Goal: Task Accomplishment & Management: Use online tool/utility

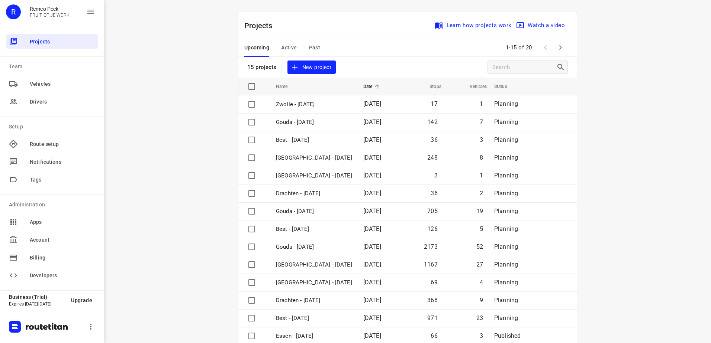
click at [287, 44] on span "Active" at bounding box center [289, 47] width 16 height 9
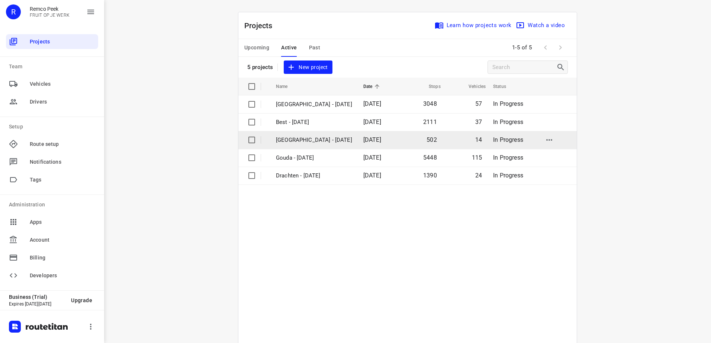
click at [300, 140] on p "[GEOGRAPHIC_DATA] - [DATE]" at bounding box center [314, 140] width 76 height 9
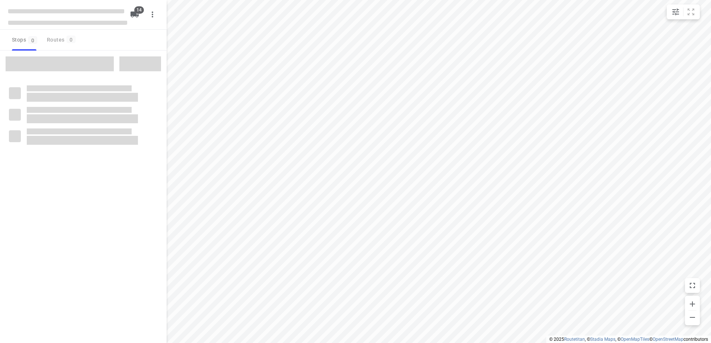
checkbox input "true"
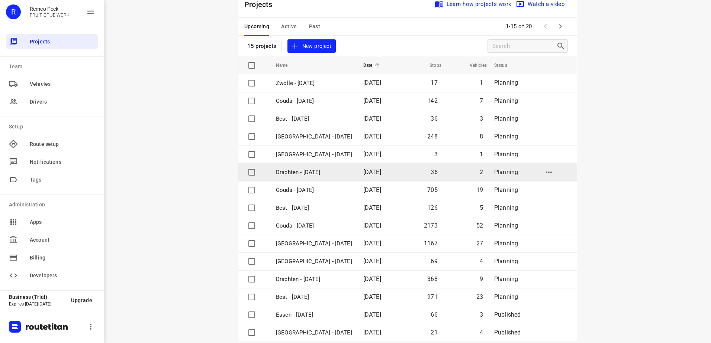
scroll to position [32, 0]
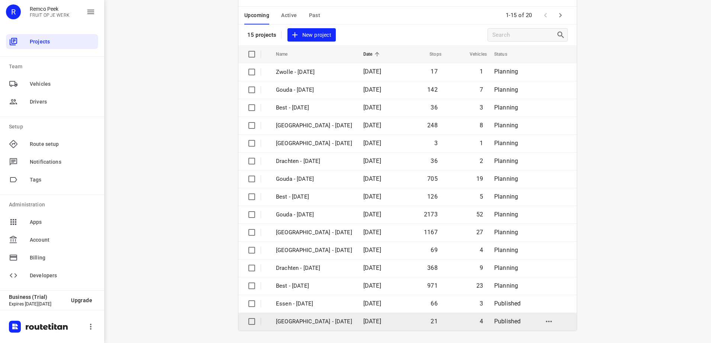
click at [301, 321] on p "[GEOGRAPHIC_DATA] - [DATE]" at bounding box center [314, 322] width 76 height 9
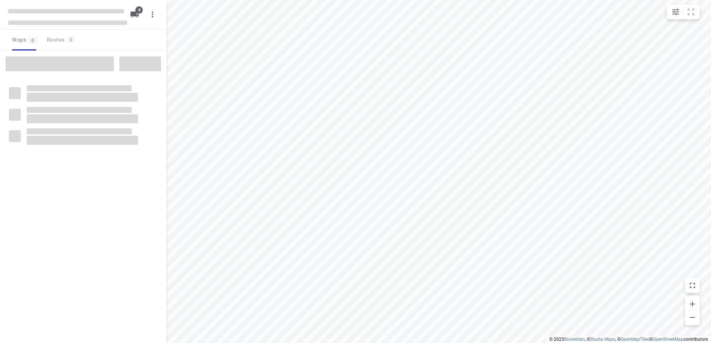
checkbox input "true"
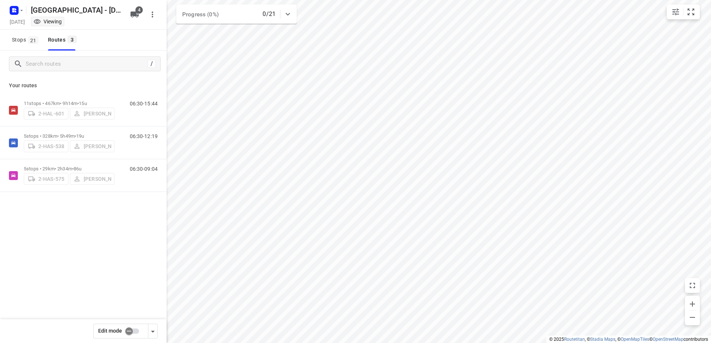
click at [77, 226] on div "11 stops • 467km • 9h14m • 15u 2-HAL-601 [PERSON_NAME] 06:30-15:44 5 stops • 32…" at bounding box center [83, 169] width 166 height 150
click at [41, 168] on p "5 stops • 29km • 2h34m • 86u" at bounding box center [69, 169] width 91 height 6
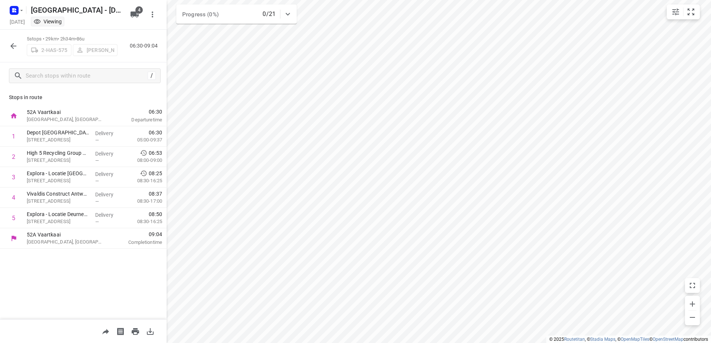
click at [15, 46] on icon "button" at bounding box center [13, 46] width 6 height 6
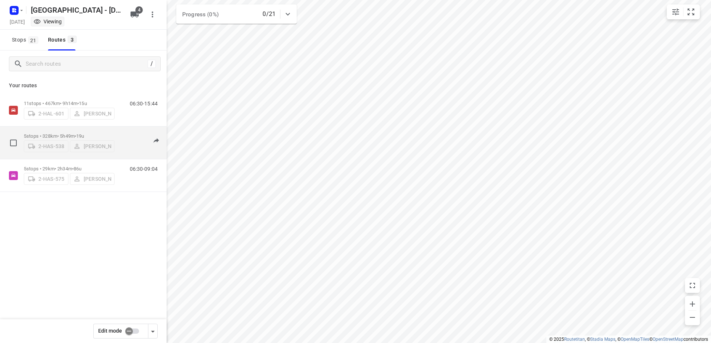
click at [95, 145] on div "2-HAS-538 [PERSON_NAME]" at bounding box center [69, 145] width 91 height 13
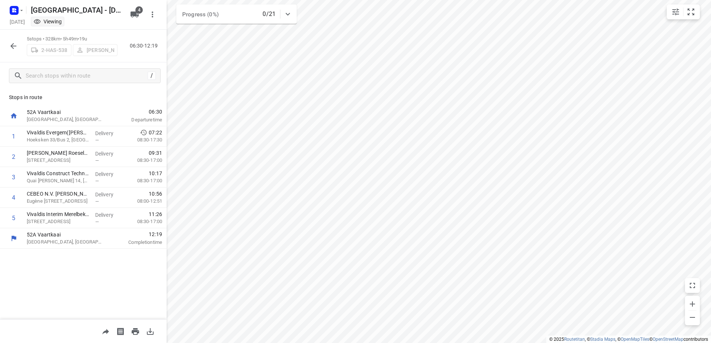
click at [17, 44] on icon "button" at bounding box center [13, 46] width 9 height 9
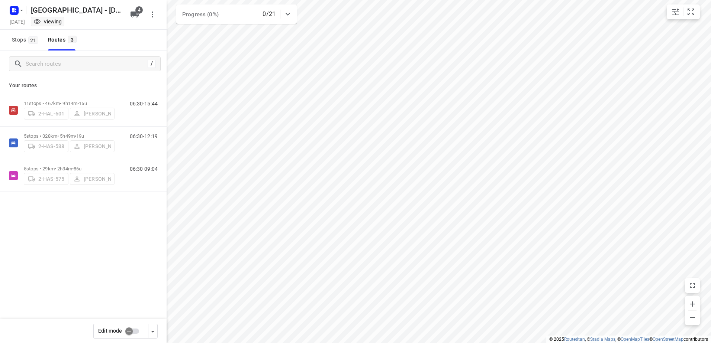
click at [130, 331] on input "checkbox" at bounding box center [129, 331] width 42 height 14
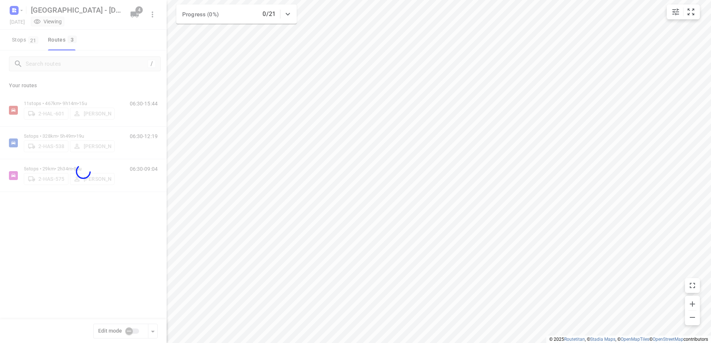
checkbox input "true"
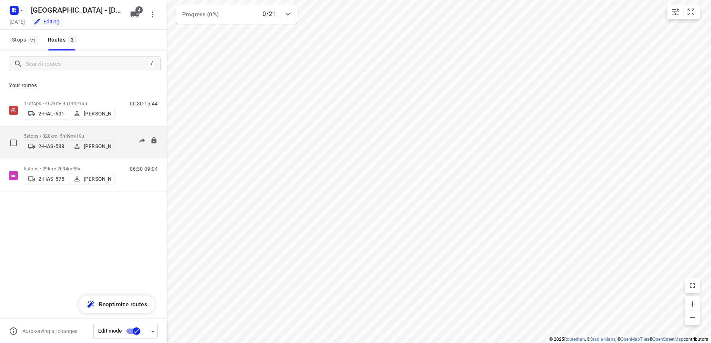
click at [90, 148] on p "[PERSON_NAME]" at bounding box center [98, 146] width 28 height 6
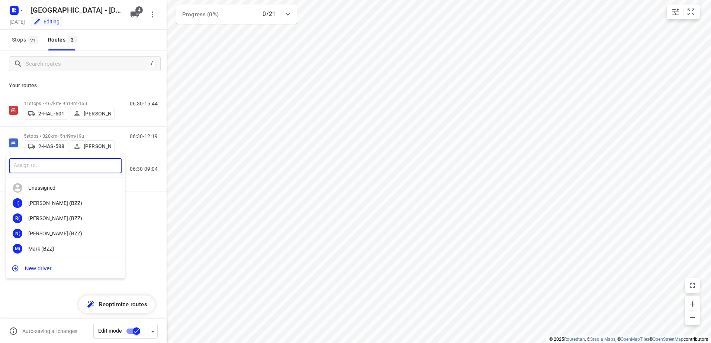
click at [85, 165] on input "text" at bounding box center [65, 165] width 112 height 15
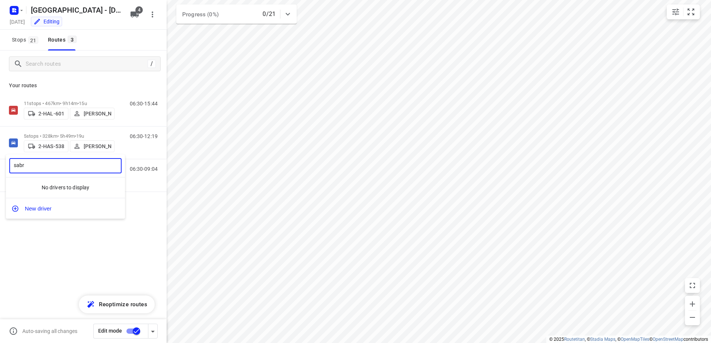
type input "sabr"
click at [52, 233] on div at bounding box center [355, 171] width 711 height 343
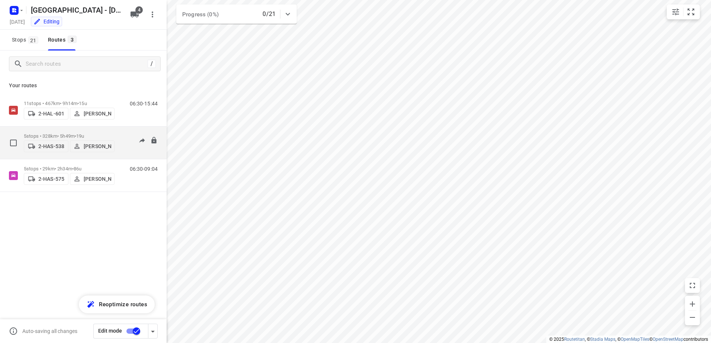
click at [42, 135] on p "5 stops • 328km • 5h49m • 19u" at bounding box center [69, 136] width 91 height 6
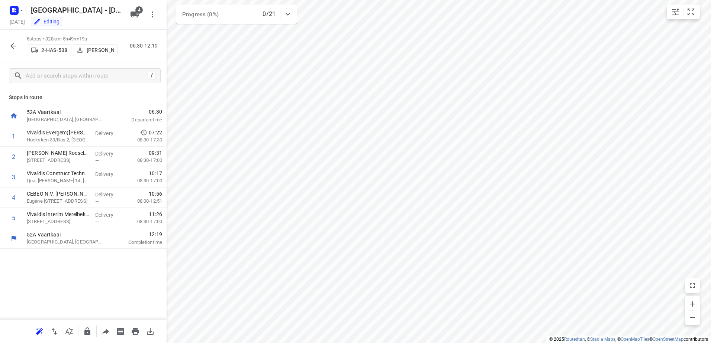
click at [13, 46] on icon "button" at bounding box center [13, 46] width 6 height 6
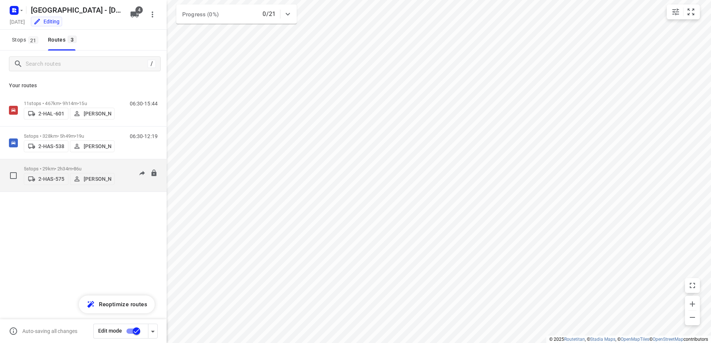
click at [57, 162] on div "5 stops • 29km • 2h34m • 86u 2-HAS-575 [PERSON_NAME]" at bounding box center [69, 175] width 91 height 26
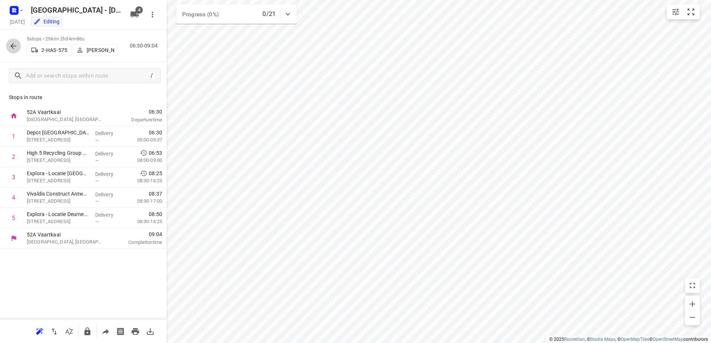
click at [18, 46] on button "button" at bounding box center [13, 46] width 15 height 15
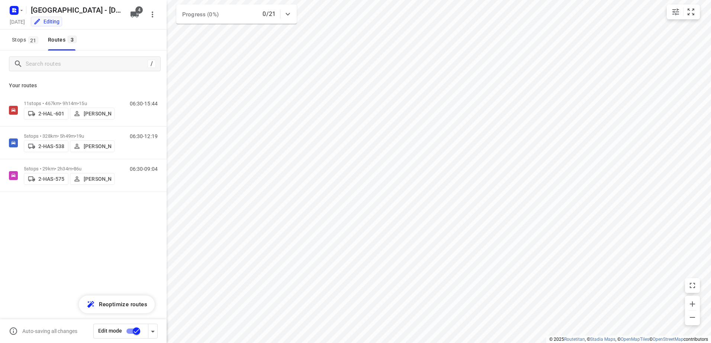
click at [127, 214] on div "11 stops • 467km • 9h14m • 15u 2-HAL-601 [PERSON_NAME] 06:30-15:44 5 stops • 32…" at bounding box center [83, 169] width 166 height 150
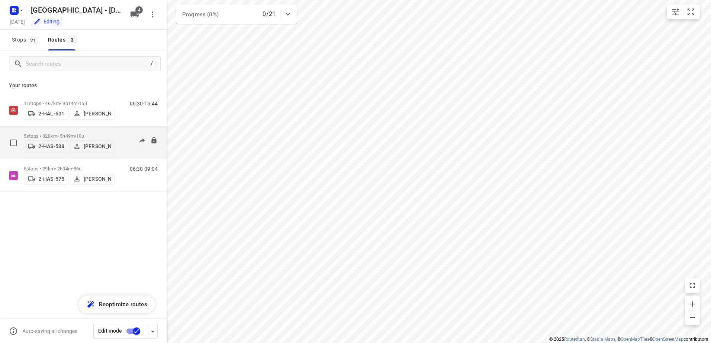
click at [94, 149] on p "[PERSON_NAME]" at bounding box center [98, 146] width 28 height 6
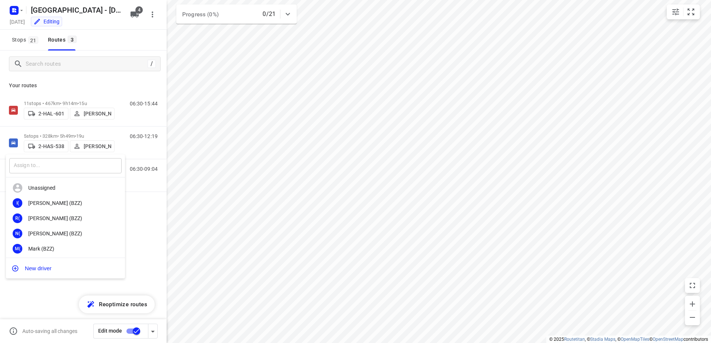
click at [79, 165] on input "text" at bounding box center [65, 165] width 112 height 15
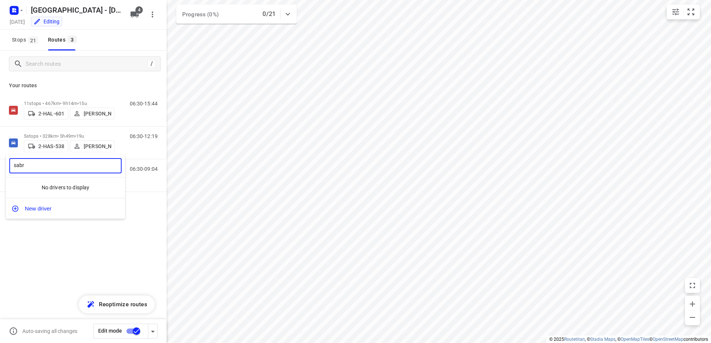
type input "sabr"
click at [87, 259] on div at bounding box center [355, 171] width 711 height 343
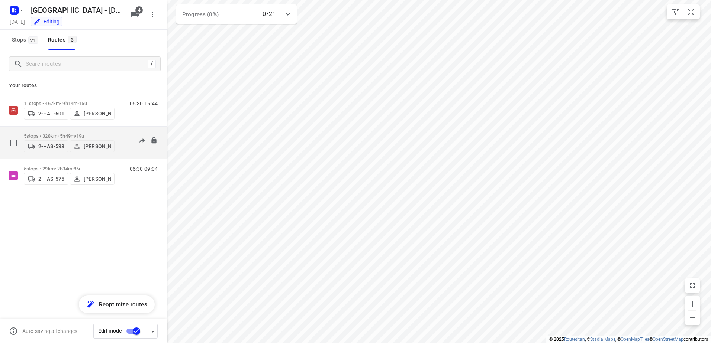
click at [91, 149] on p "[PERSON_NAME]" at bounding box center [98, 146] width 28 height 6
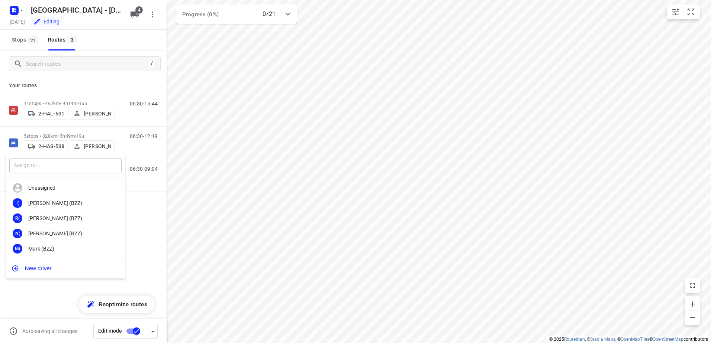
click at [77, 166] on input "text" at bounding box center [65, 165] width 112 height 15
type input "sabr"
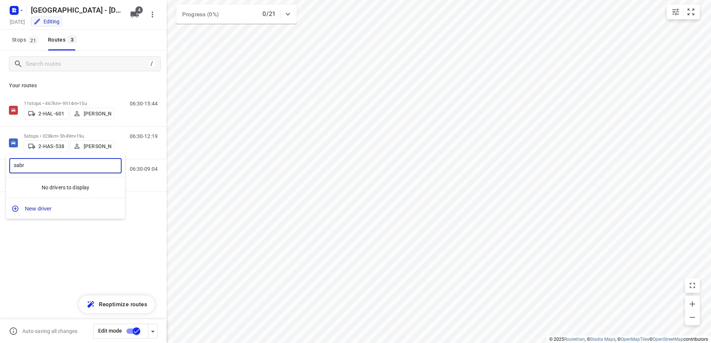
drag, startPoint x: 74, startPoint y: 166, endPoint x: 88, endPoint y: 146, distance: 24.0
click at [74, 164] on input "sabr" at bounding box center [65, 165] width 112 height 15
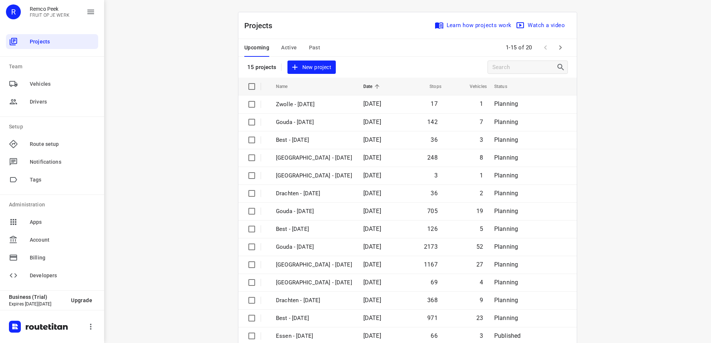
click at [293, 51] on span "Active" at bounding box center [289, 47] width 16 height 9
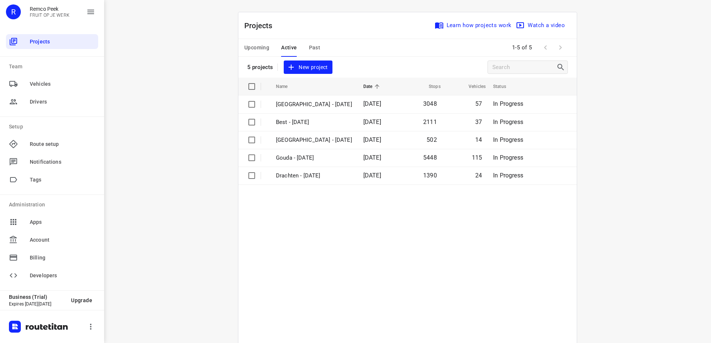
click at [260, 49] on span "Upcoming" at bounding box center [256, 47] width 25 height 9
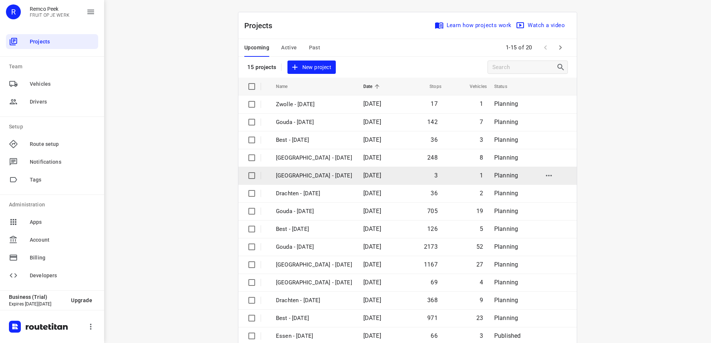
scroll to position [32, 0]
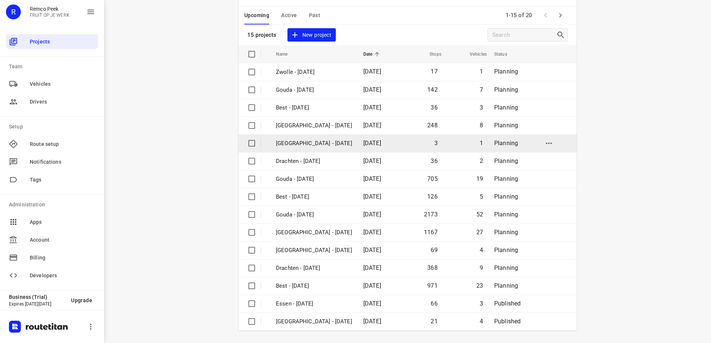
click at [313, 139] on p "[GEOGRAPHIC_DATA] - [DATE]" at bounding box center [314, 143] width 76 height 9
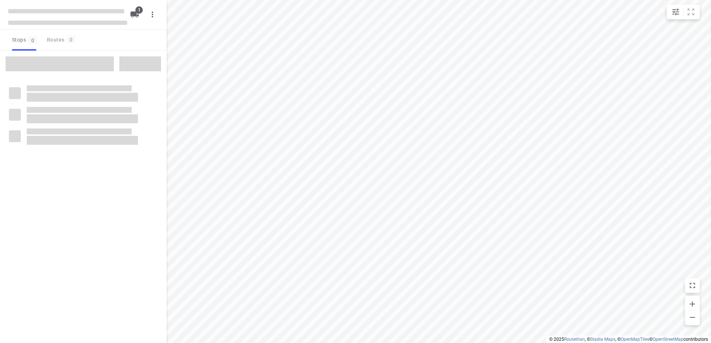
checkbox input "true"
